Goal: Obtain resource: Obtain resource

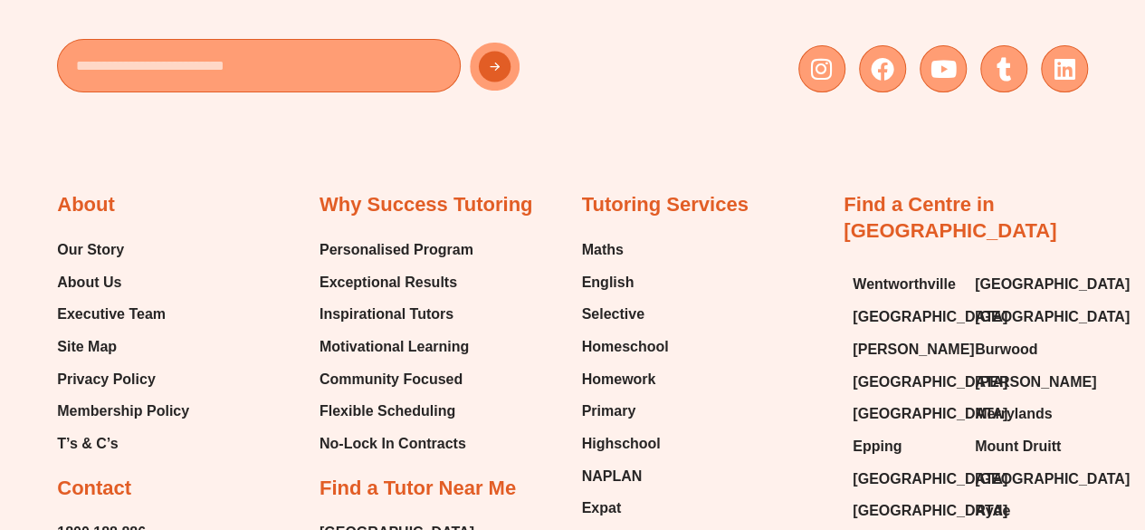
scroll to position [7028, 0]
click at [605, 268] on span "English" at bounding box center [608, 281] width 53 height 27
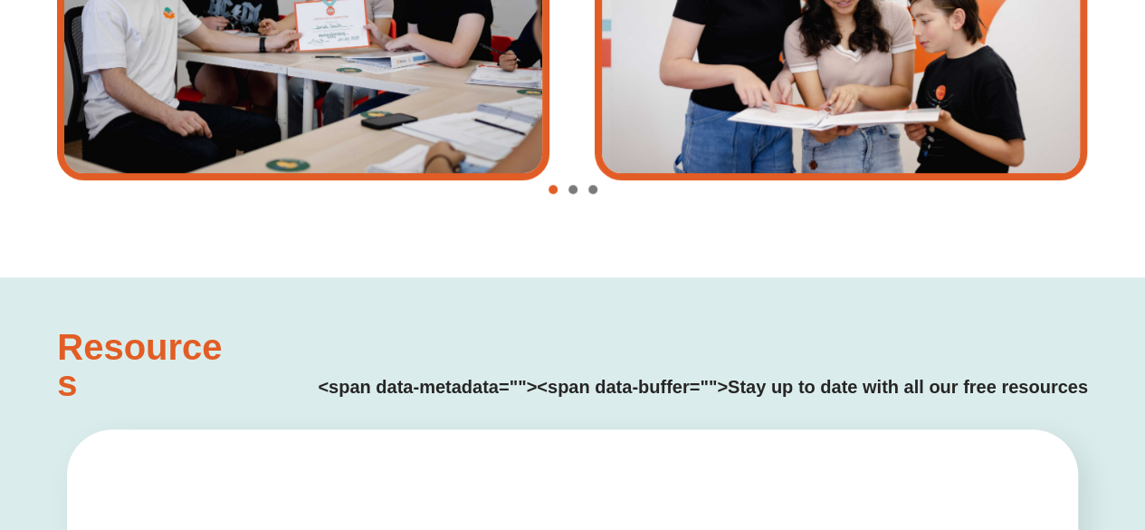
type input "*"
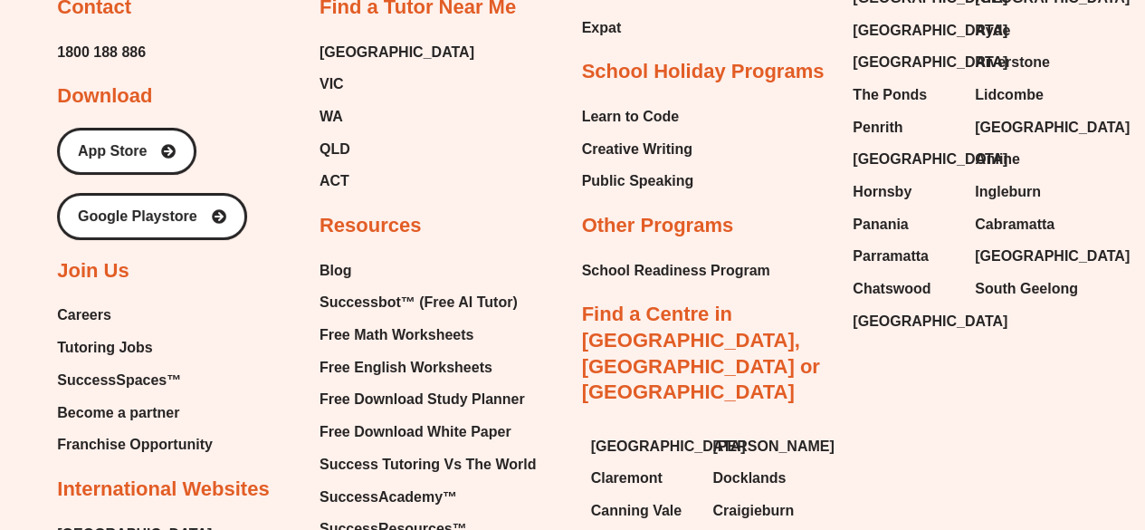
scroll to position [6756, 0]
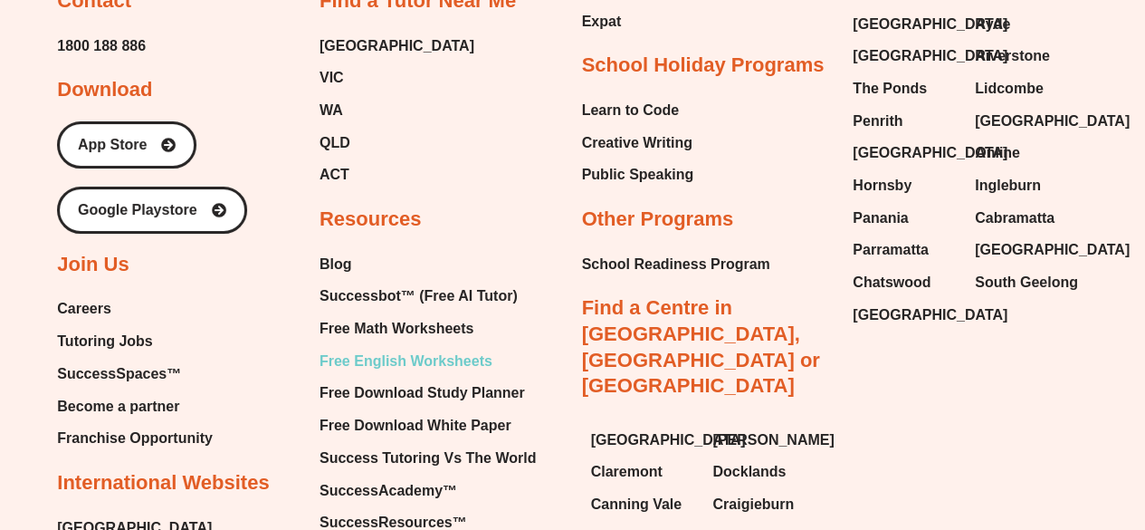
click at [395, 359] on span "Free English Worksheets" at bounding box center [406, 361] width 173 height 27
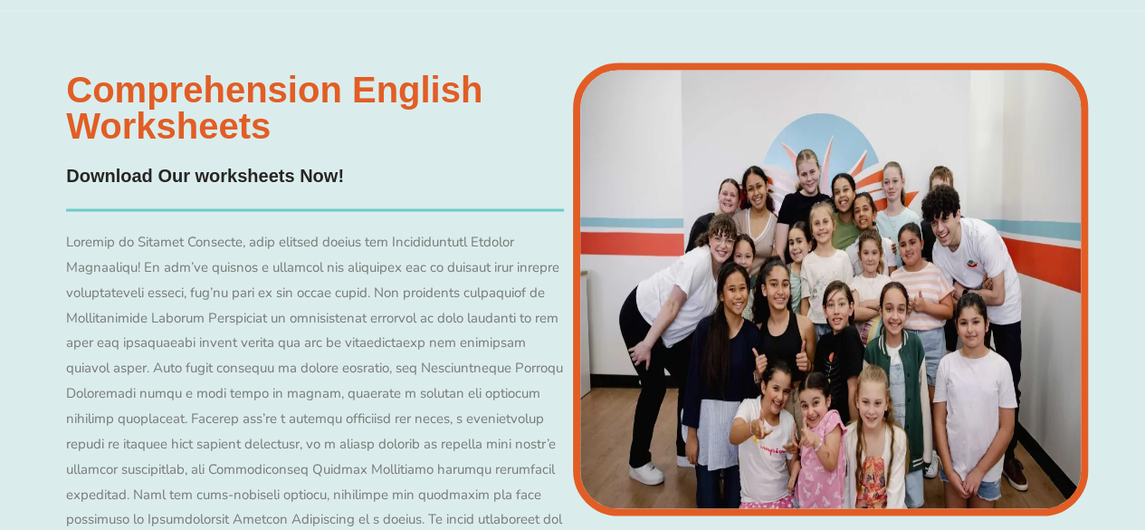
scroll to position [15259, 0]
